Goal: Book appointment/travel/reservation

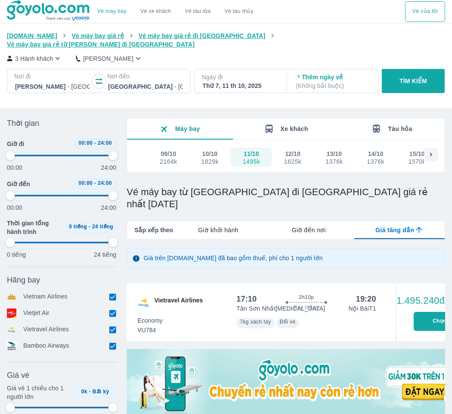
type input "97.9166666666667"
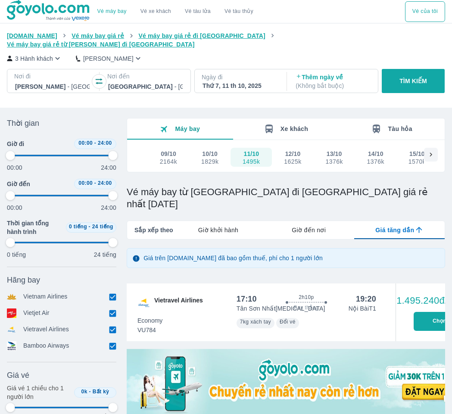
type input "97.9166666666667"
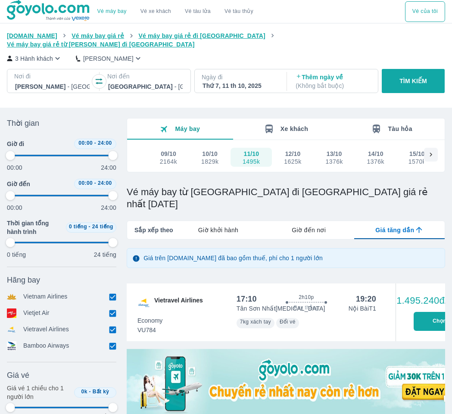
type input "97.9166666666667"
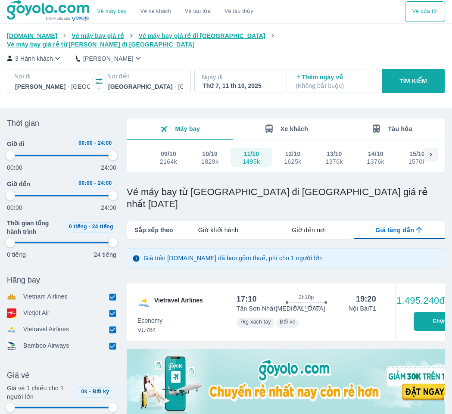
type input "97.9166666666667"
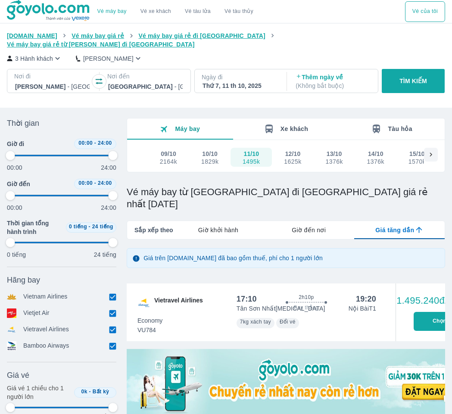
type input "97.9166666666667"
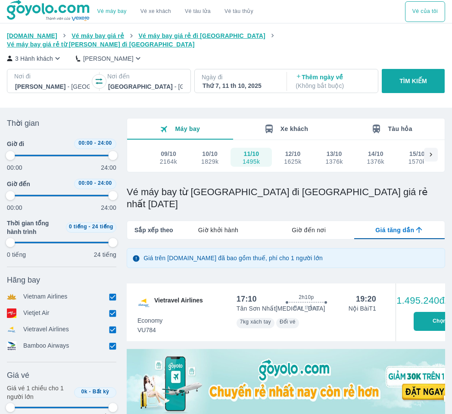
type input "97.9166666666667"
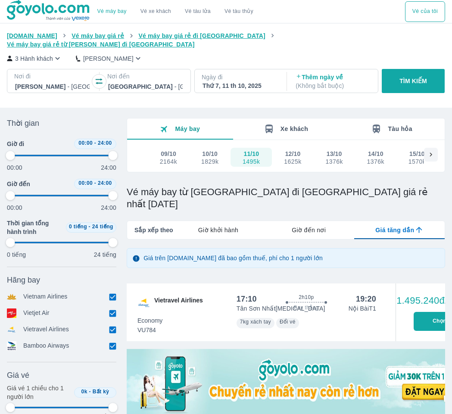
type input "97.9166666666667"
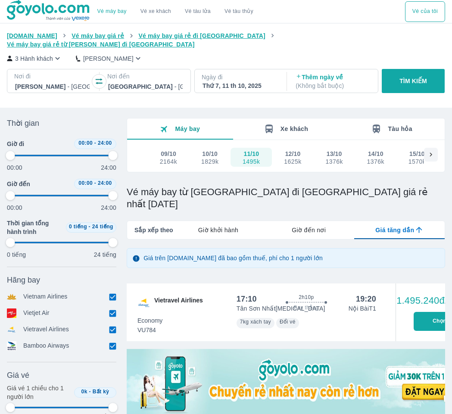
type input "97.9166666666667"
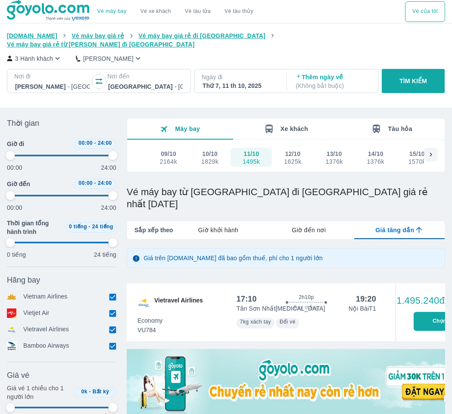
type input "97.9166666666667"
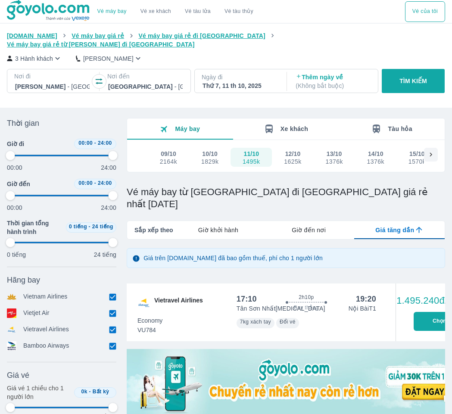
type input "97.9166666666667"
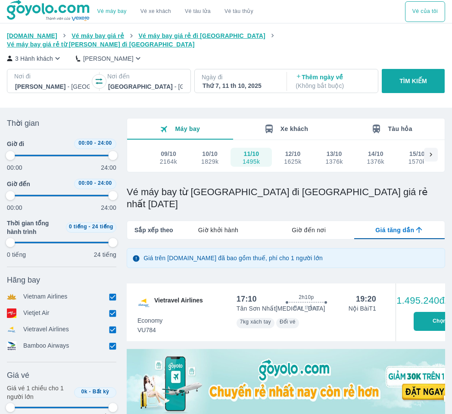
type input "97.9166666666667"
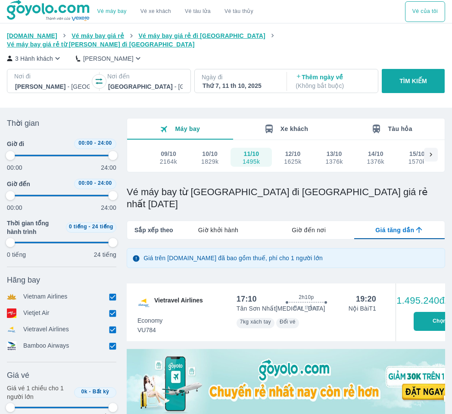
type input "97.9166666666667"
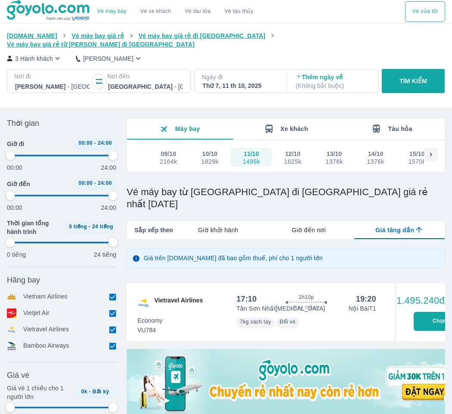
type input "97.9166666666667"
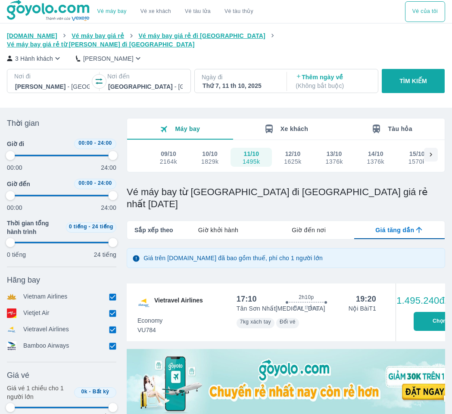
type input "97.9166666666667"
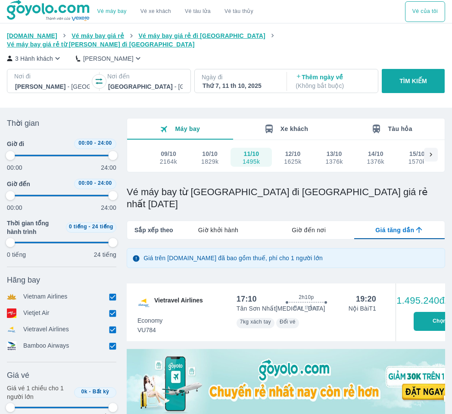
type input "97.9166666666667"
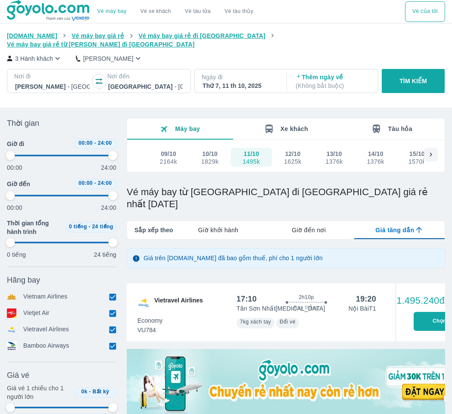
type input "97.9166666666667"
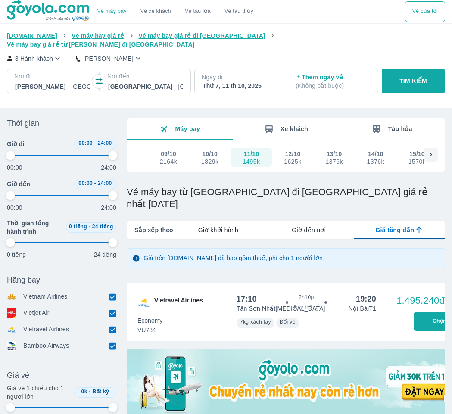
type input "97.9166666666667"
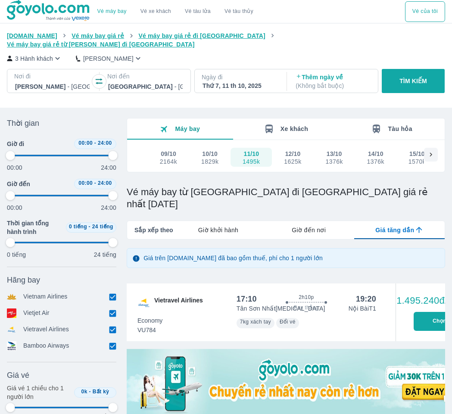
type input "97.9166666666667"
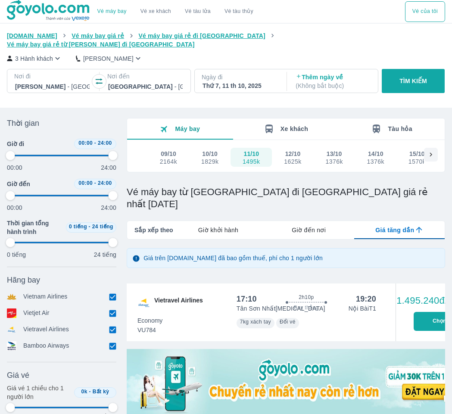
type input "97.9166666666667"
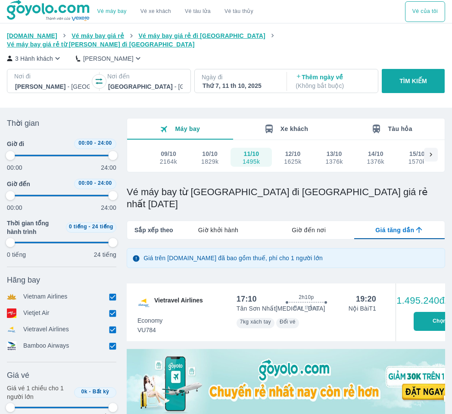
type input "97.9166666666667"
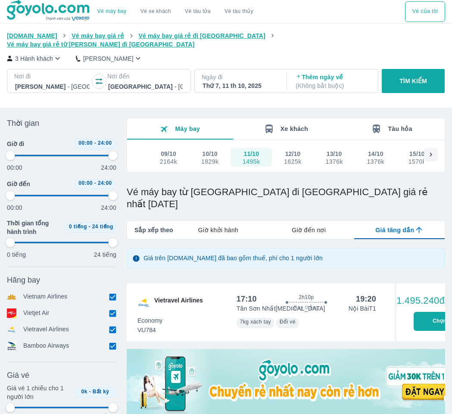
type input "97.9166666666667"
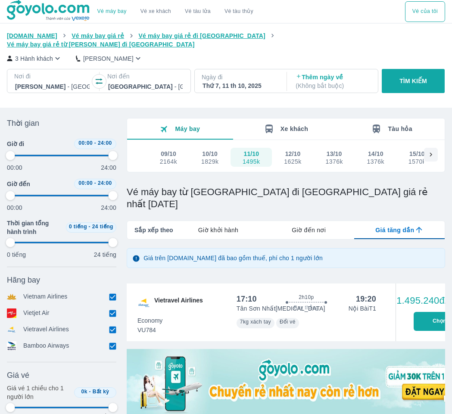
type input "97.9166666666667"
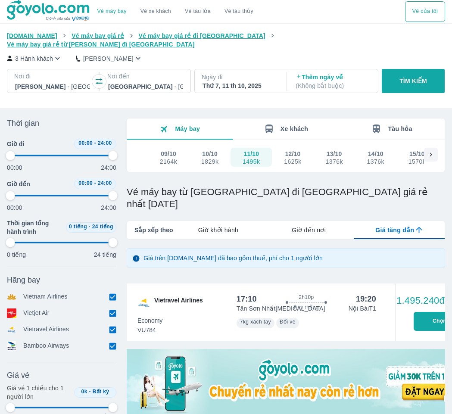
type input "97.9166666666667"
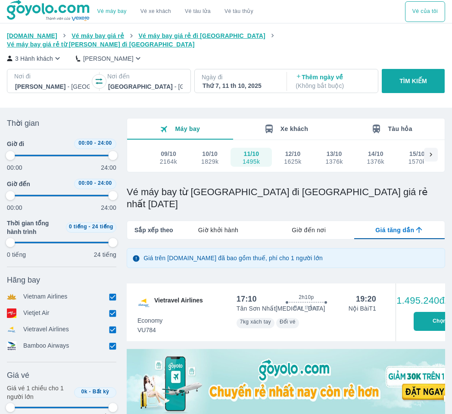
type input "97.9166666666667"
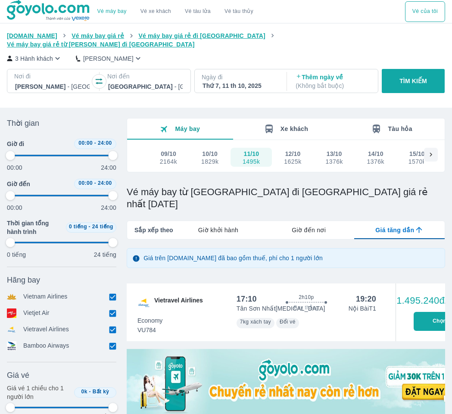
type input "97.9166666666667"
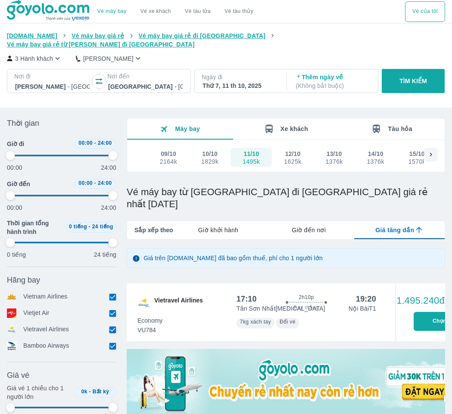
type input "97.9166666666667"
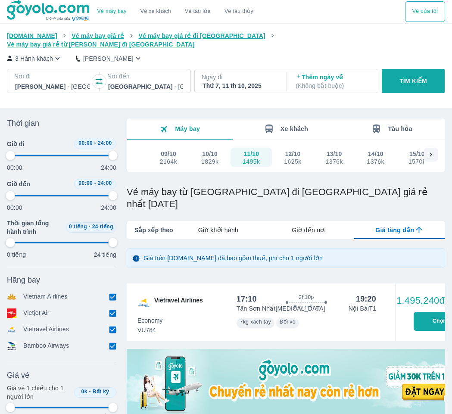
type input "97.9166666666667"
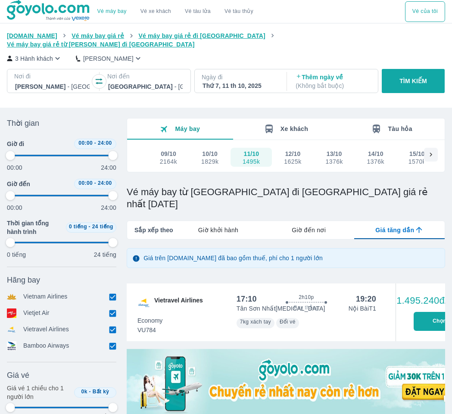
type input "97.9166666666667"
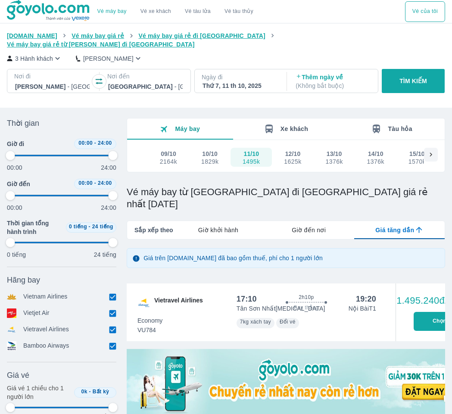
type input "97.9166666666667"
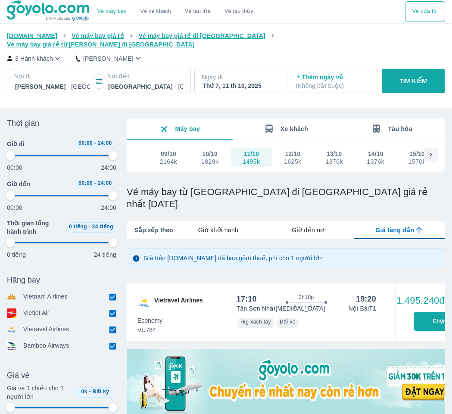
type input "97.9166666666667"
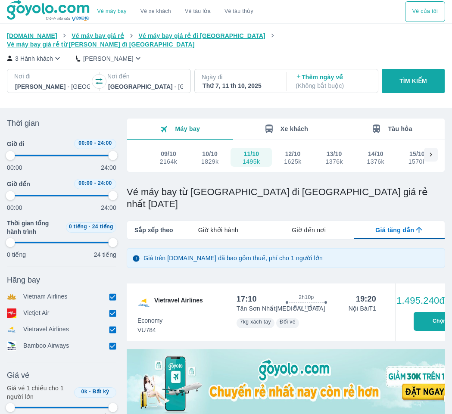
type input "97.9166666666667"
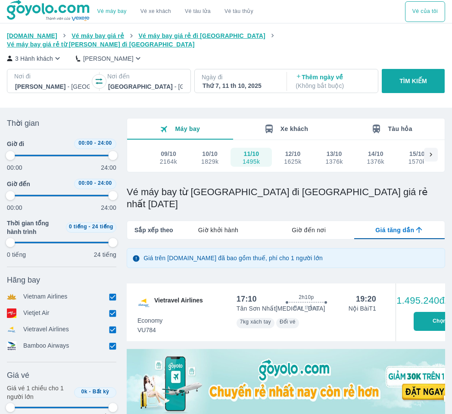
type input "97.9166666666667"
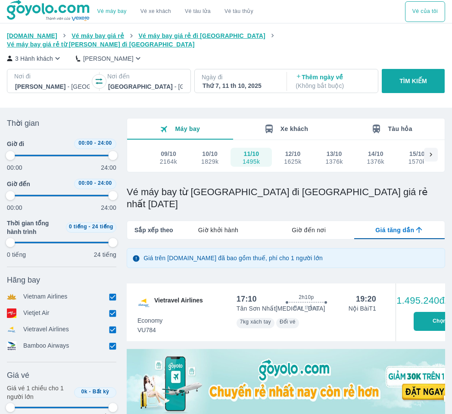
type input "97.9166666666667"
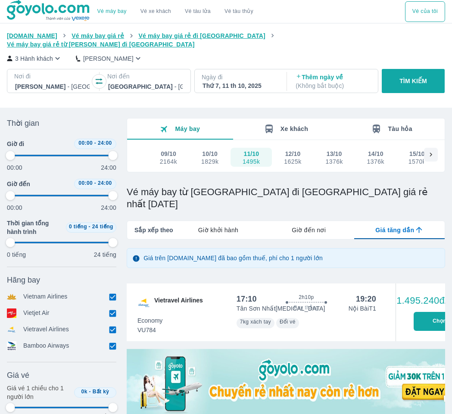
type input "97.9166666666667"
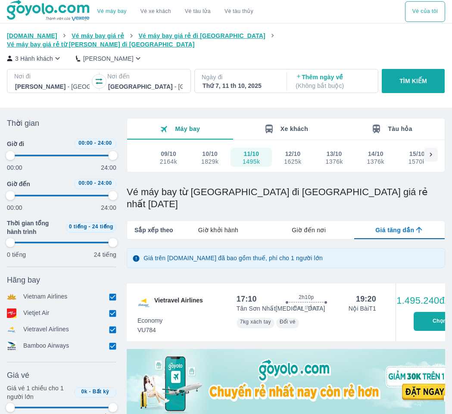
type input "97.9166666666667"
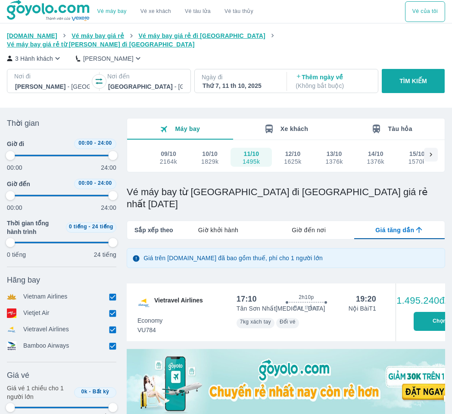
type input "97.9166666666667"
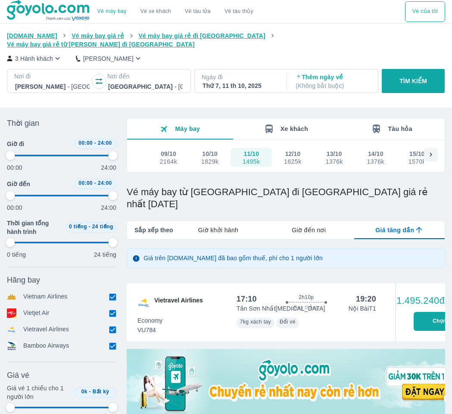
type input "97.9166666666667"
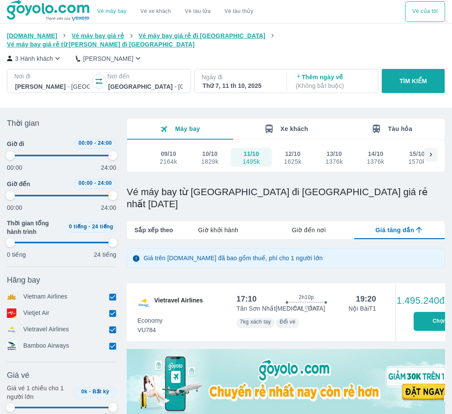
type input "97.9166666666667"
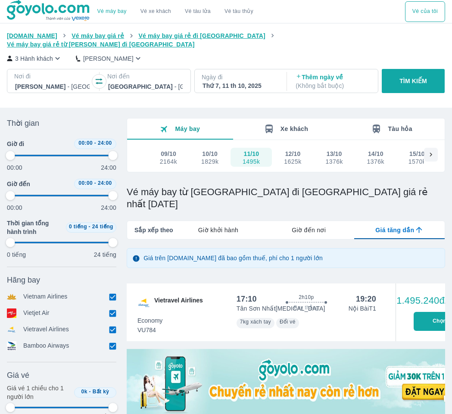
type input "97.9166666666667"
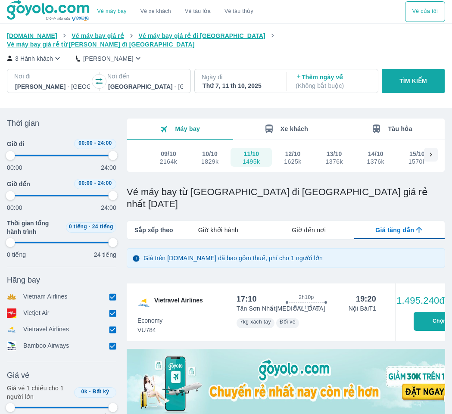
type input "97.9166666666667"
